Goal: Navigation & Orientation: Find specific page/section

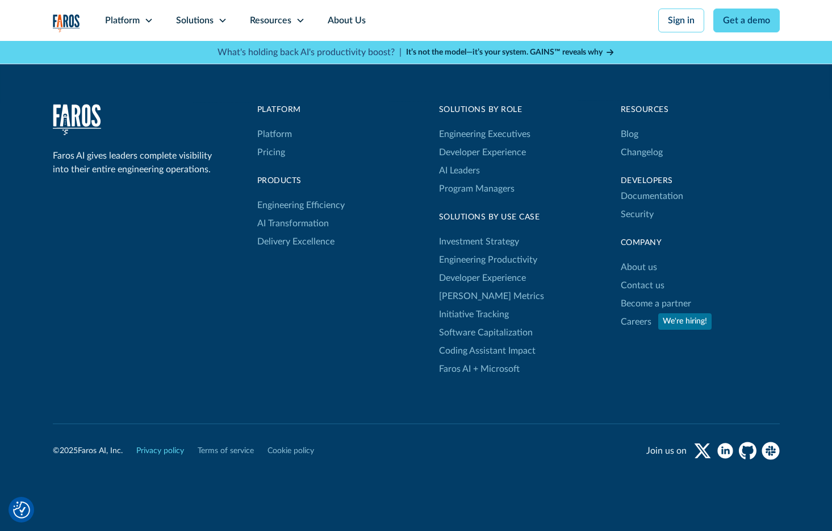
click at [158, 445] on link "Privacy policy" at bounding box center [160, 451] width 48 height 12
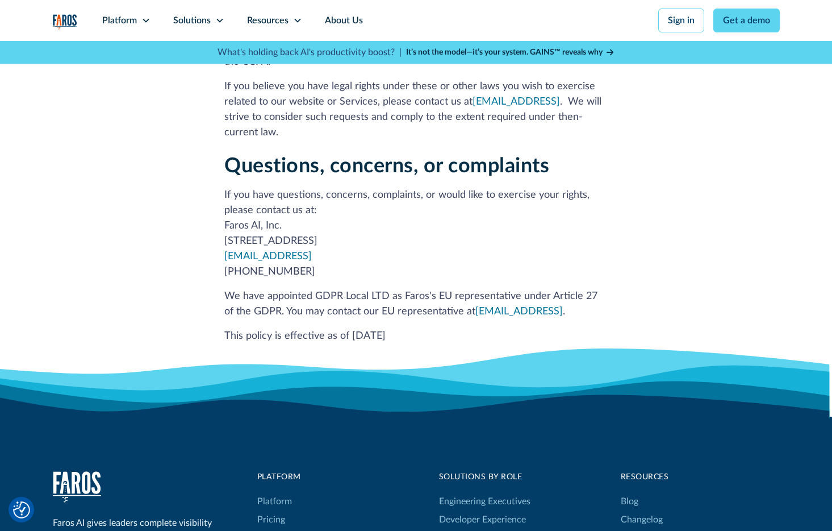
scroll to position [4480, 0]
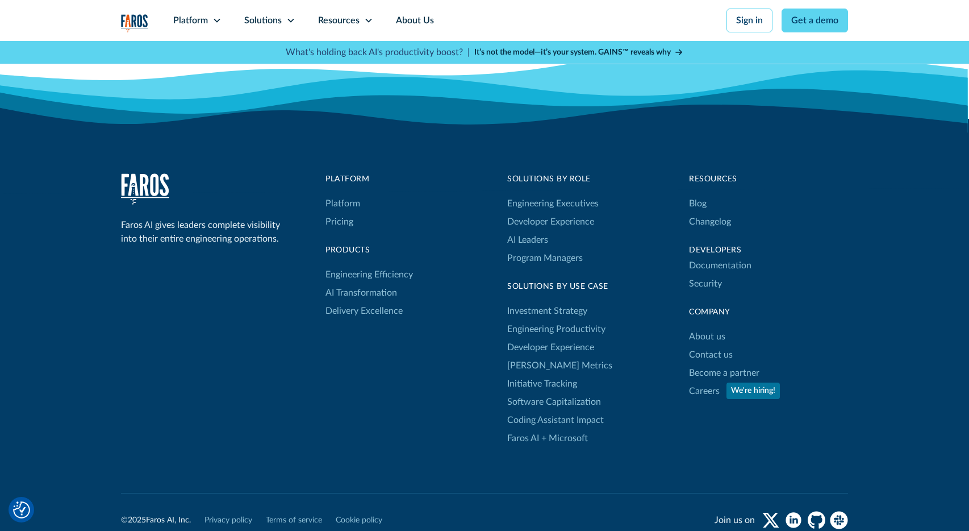
scroll to position [3714, 0]
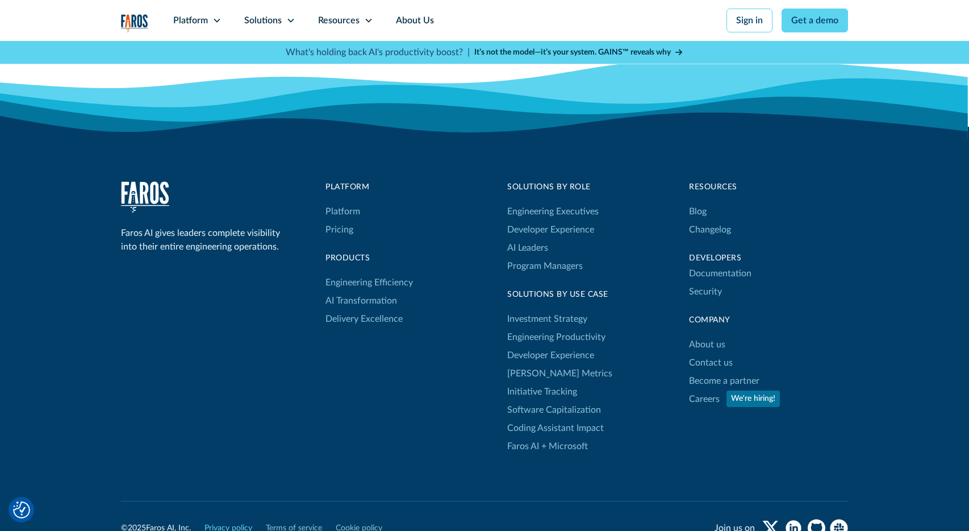
click at [243, 522] on link "Privacy policy" at bounding box center [229, 528] width 48 height 12
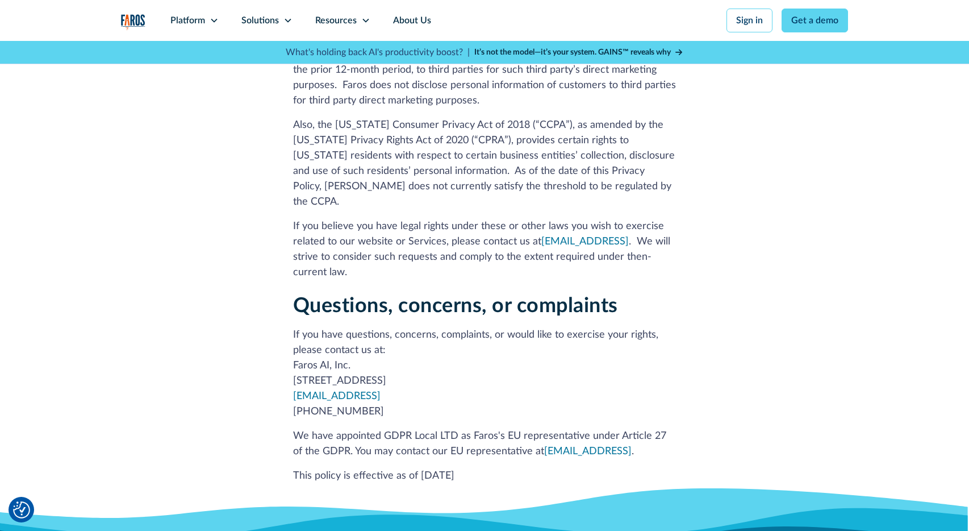
scroll to position [3721, 0]
